Goal: Task Accomplishment & Management: Use online tool/utility

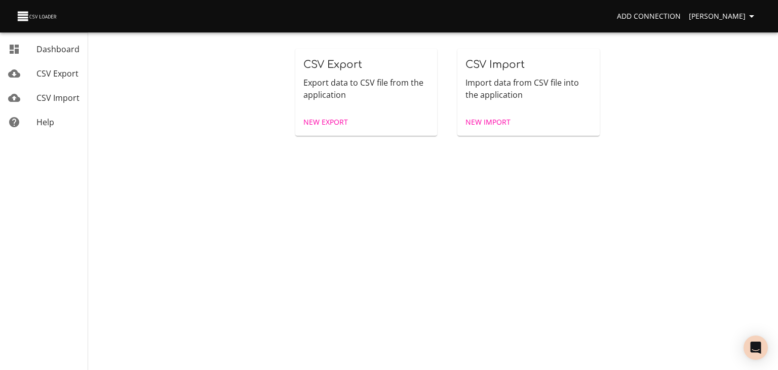
click at [50, 103] on span "CSV Import" at bounding box center [57, 97] width 43 height 11
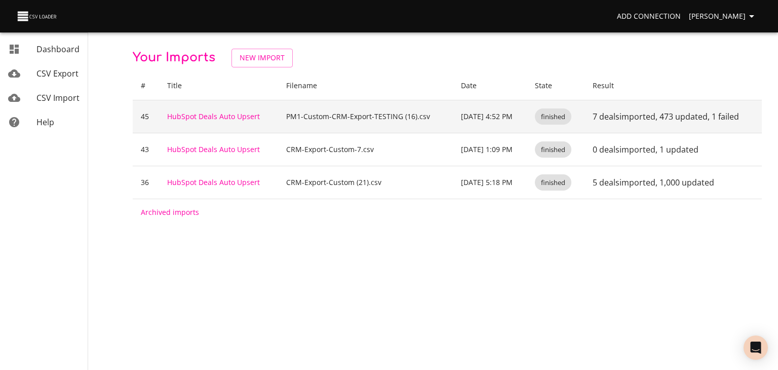
click at [212, 131] on td "HubSpot Deals Auto Upsert" at bounding box center [218, 116] width 119 height 33
click at [210, 121] on link "HubSpot Deals Auto Upsert" at bounding box center [213, 116] width 93 height 10
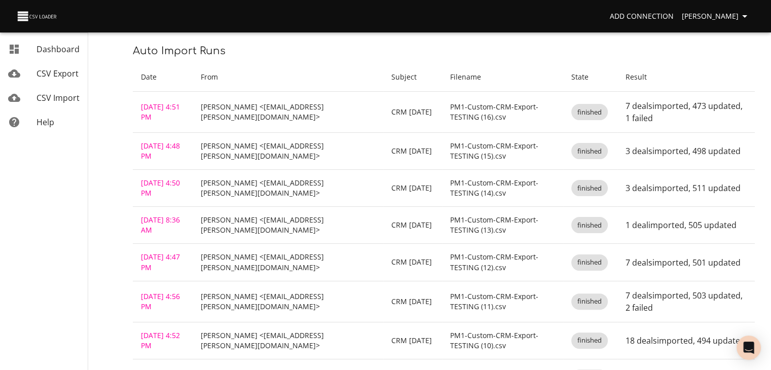
scroll to position [167, 0]
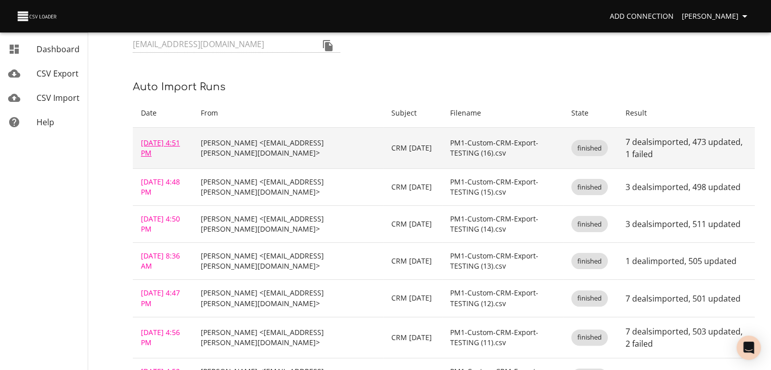
click at [153, 158] on link "[DATE] 4:51 PM" at bounding box center [160, 148] width 39 height 20
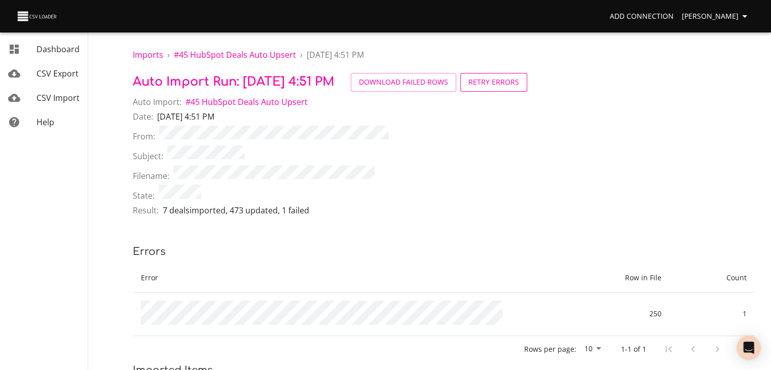
click at [519, 89] on span "Retry Errors" at bounding box center [493, 82] width 51 height 13
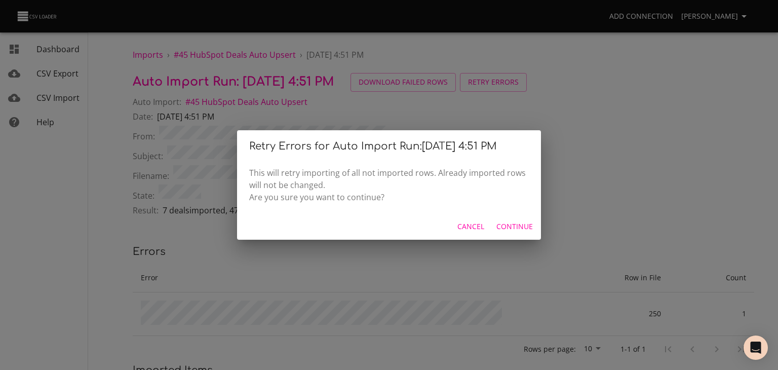
click at [502, 233] on span "Continue" at bounding box center [515, 226] width 36 height 13
